Goal: Communication & Community: Participate in discussion

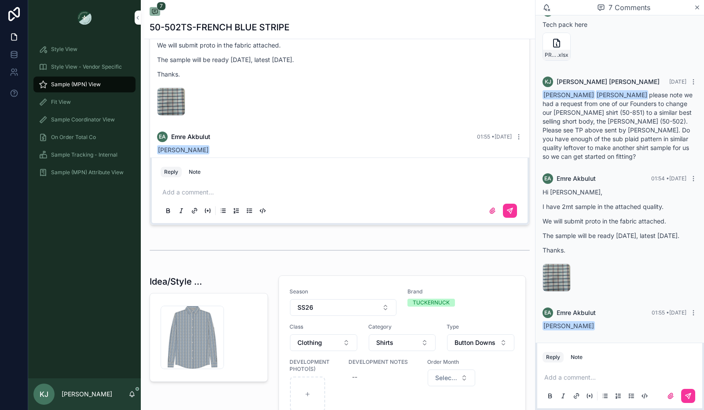
scroll to position [581, 0]
click at [178, 196] on p "scrollable content" at bounding box center [341, 191] width 358 height 9
click at [509, 210] on icon "scrollable content" at bounding box center [510, 208] width 3 height 3
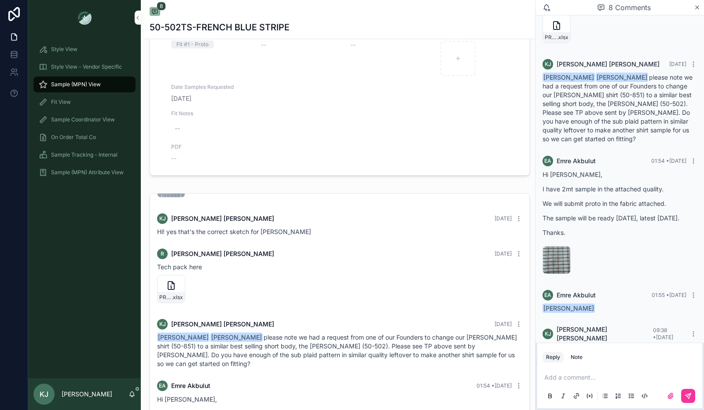
scroll to position [98, 0]
click at [173, 291] on icon "scrollable content" at bounding box center [171, 286] width 11 height 11
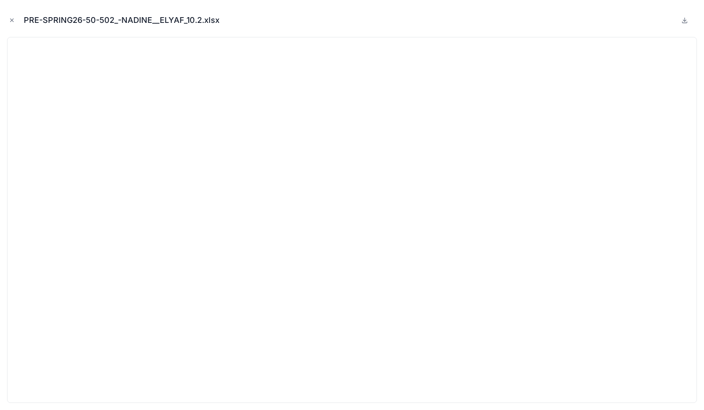
click at [684, 21] on icon at bounding box center [684, 20] width 0 height 4
drag, startPoint x: 11, startPoint y: 19, endPoint x: 143, endPoint y: 0, distance: 133.4
click at [11, 19] on icon "Close modal" at bounding box center [12, 20] width 6 height 6
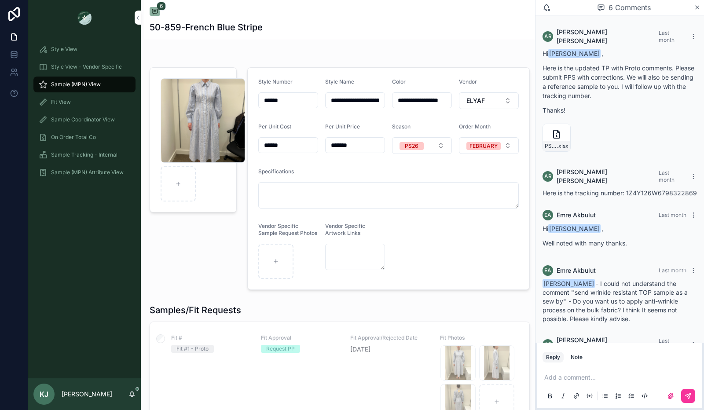
scroll to position [291, 0]
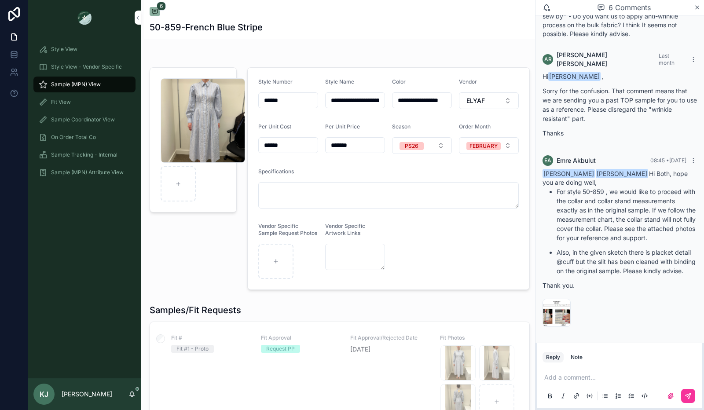
click at [555, 309] on div "image .png" at bounding box center [556, 313] width 28 height 28
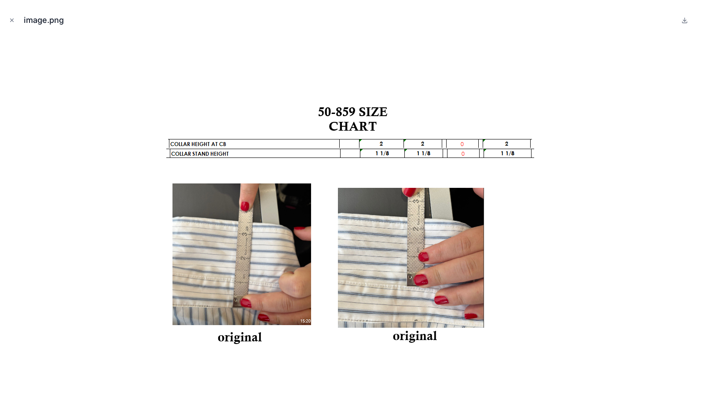
click at [11, 22] on icon "Close modal" at bounding box center [12, 20] width 3 height 3
click at [11, 22] on link at bounding box center [14, 14] width 28 height 28
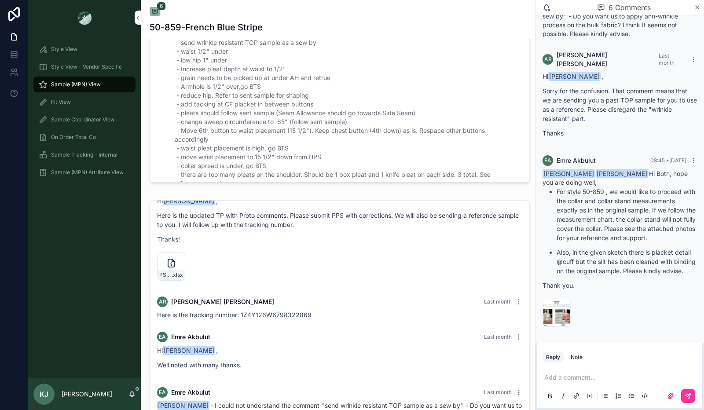
scroll to position [28, 0]
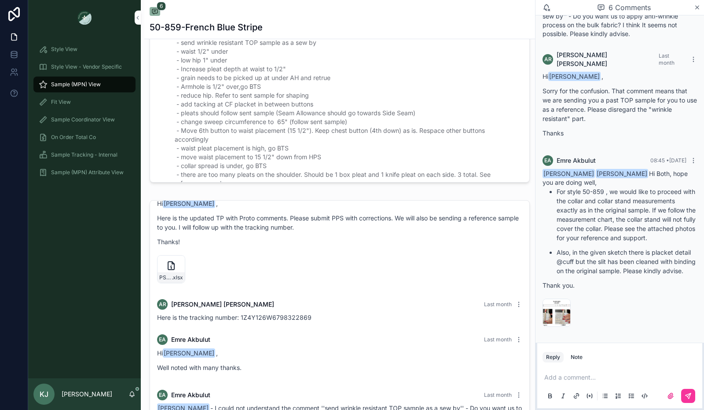
click at [168, 267] on icon "scrollable content" at bounding box center [171, 265] width 11 height 11
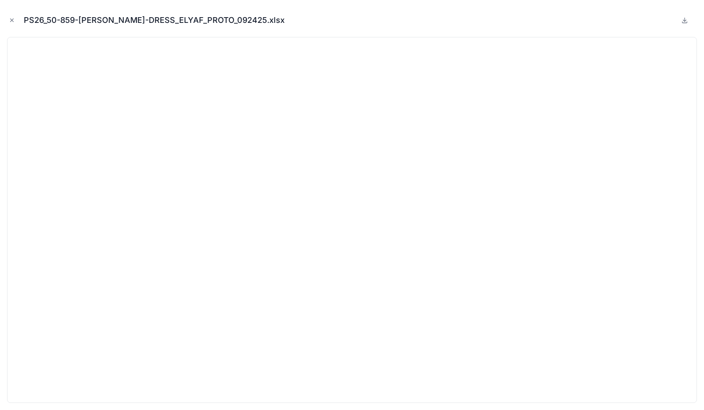
click at [10, 20] on icon "Close modal" at bounding box center [12, 20] width 6 height 6
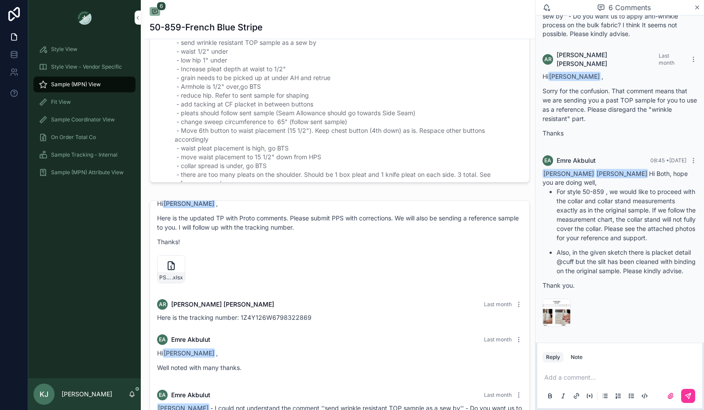
click at [171, 268] on icon "scrollable content" at bounding box center [171, 268] width 1 height 2
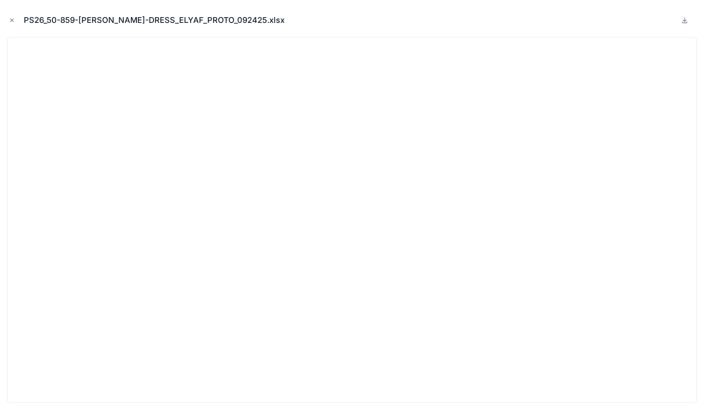
click at [8, 21] on button "Close modal" at bounding box center [12, 20] width 10 height 10
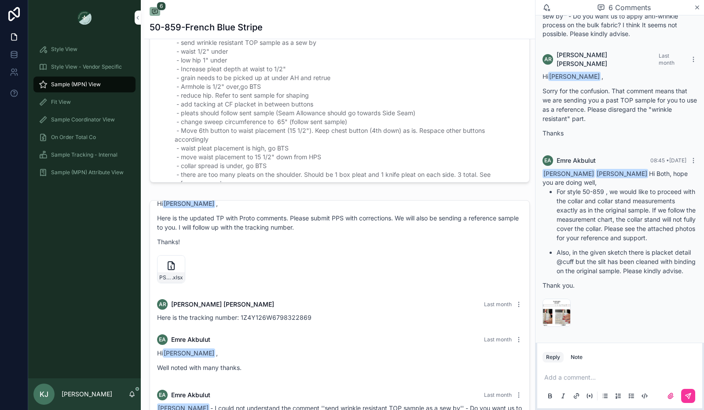
click at [176, 270] on div "PS26_50-859-[PERSON_NAME]-DRESS_ELYAF_PROTO_092425 .xlsx" at bounding box center [171, 269] width 28 height 28
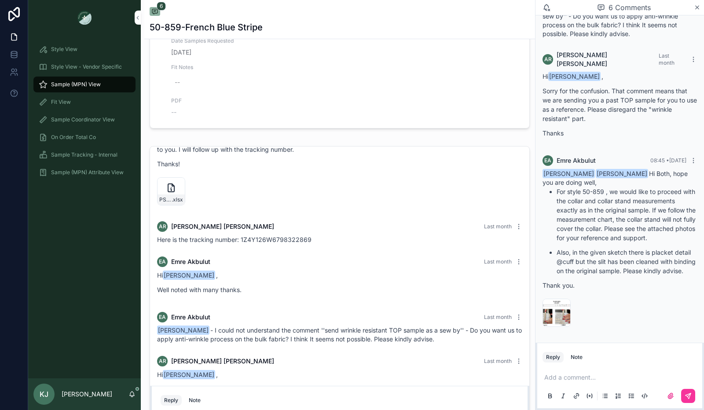
scroll to position [33, 0]
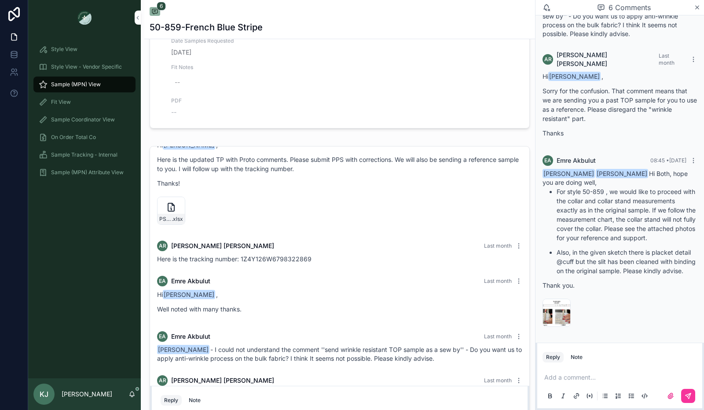
click at [172, 221] on div "PS26_50-859-[PERSON_NAME]-DRESS_ELYAF_PROTO_092425 .xlsx" at bounding box center [170, 219] width 27 height 11
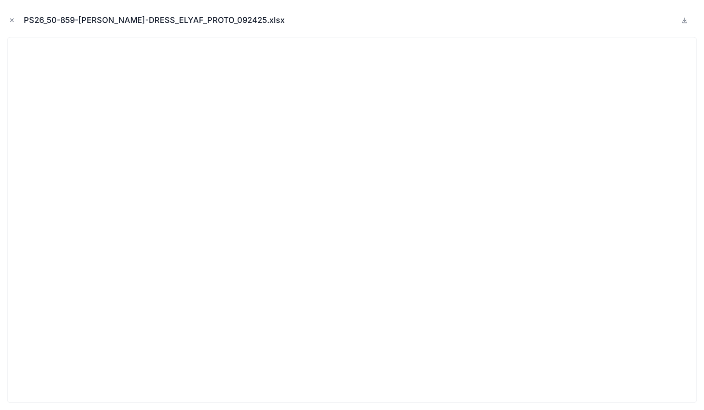
click at [685, 18] on icon at bounding box center [684, 20] width 7 height 7
click at [11, 20] on icon "Close modal" at bounding box center [12, 20] width 6 height 6
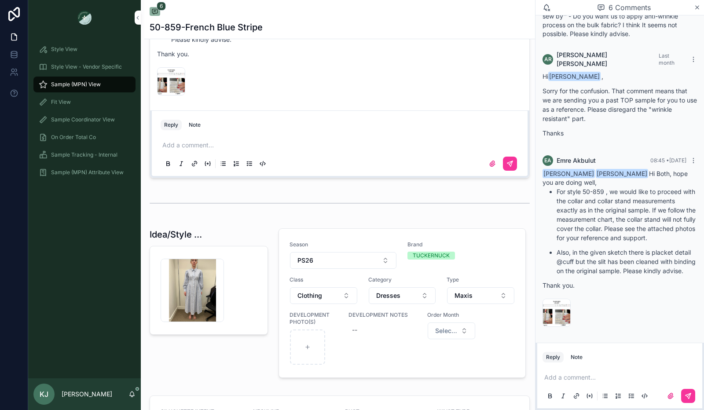
scroll to position [776, 0]
click at [239, 149] on p "scrollable content" at bounding box center [341, 144] width 358 height 9
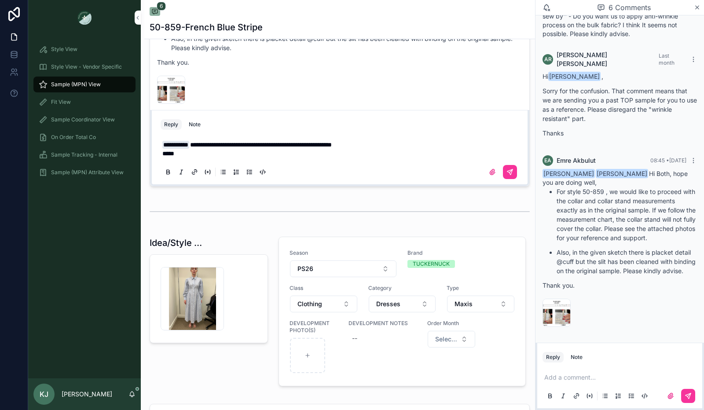
click at [211, 158] on p "*****" at bounding box center [341, 153] width 358 height 9
click at [212, 139] on span "[PERSON_NAME]" at bounding box center [231, 136] width 106 height 9
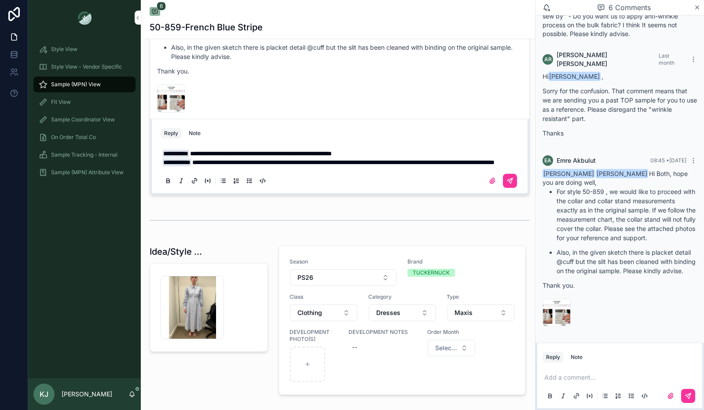
click at [490, 183] on icon "scrollable content" at bounding box center [492, 180] width 5 height 5
click at [0, 0] on input "scrollable content" at bounding box center [0, 0] width 0 height 0
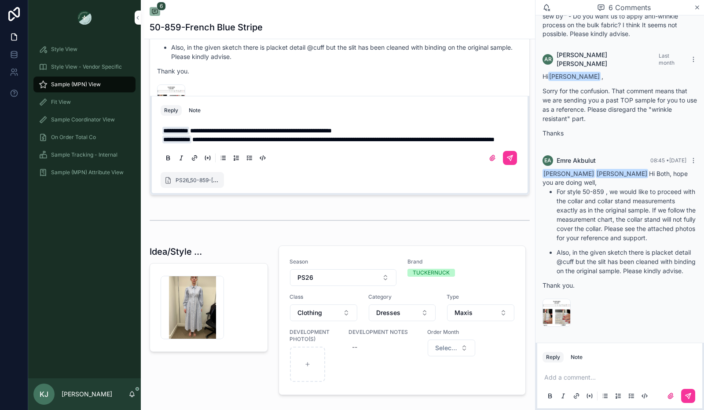
click at [506, 161] on icon "scrollable content" at bounding box center [509, 157] width 7 height 7
